Goal: Find contact information: Find contact information

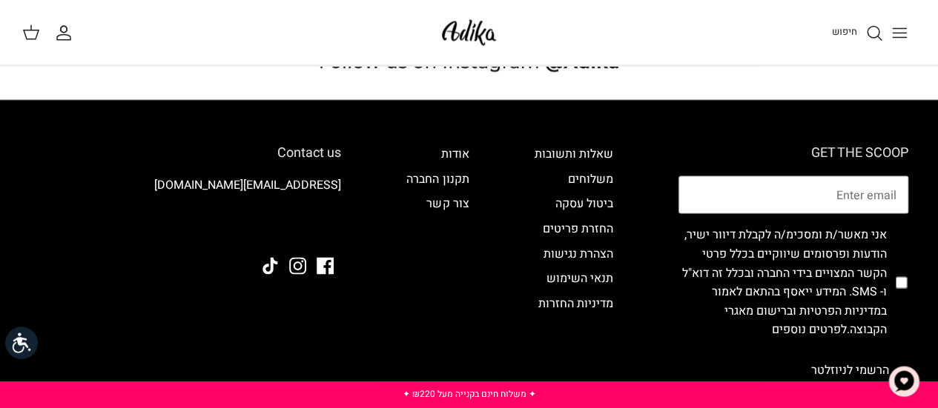
scroll to position [1237, 0]
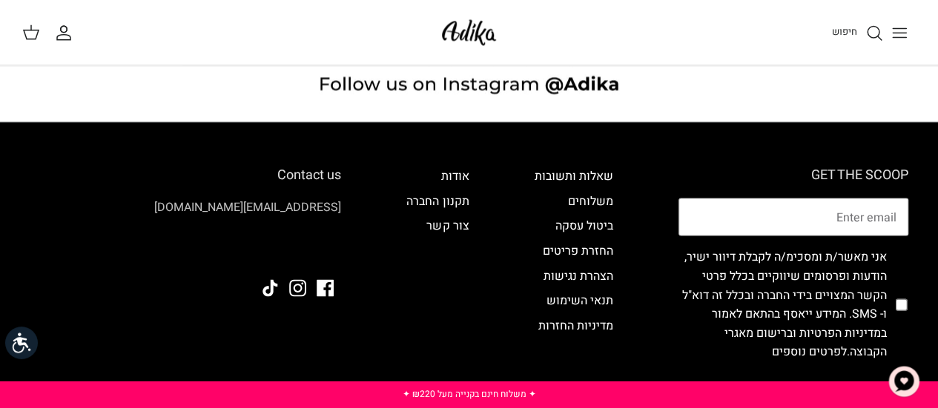
click at [255, 198] on link "[EMAIL_ADDRESS][DOMAIN_NAME]" at bounding box center [247, 207] width 187 height 18
click at [188, 219] on div "Contact us [EMAIL_ADDRESS][DOMAIN_NAME] Facebook Instagram" at bounding box center [185, 285] width 341 height 236
click at [466, 216] on link "צור קשר" at bounding box center [447, 225] width 42 height 18
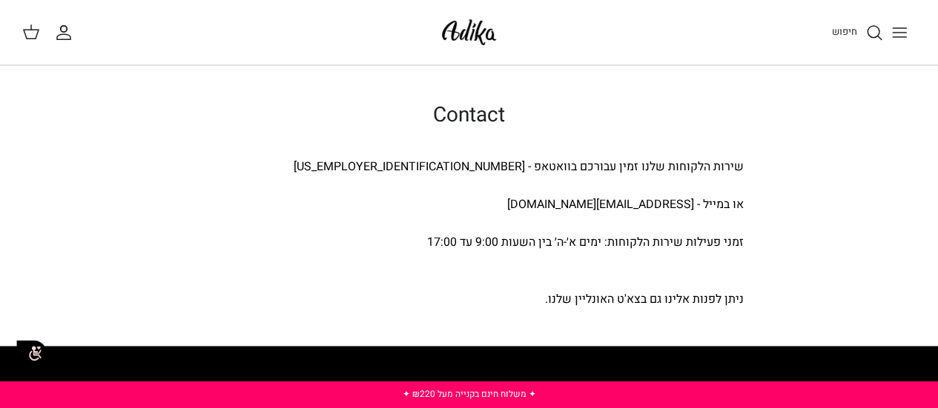
drag, startPoint x: 550, startPoint y: 202, endPoint x: 615, endPoint y: 205, distance: 65.3
click at [615, 205] on div "או במייל - adika-service@golfco.co.il" at bounding box center [469, 205] width 549 height 19
drag, startPoint x: 556, startPoint y: 202, endPoint x: 693, endPoint y: 202, distance: 137.1
click at [693, 202] on div "או במייל - adika-service@golfco.co.il" at bounding box center [469, 205] width 549 height 19
copy div "[EMAIL_ADDRESS][DOMAIN_NAME]"
